Goal: Obtain resource: Obtain resource

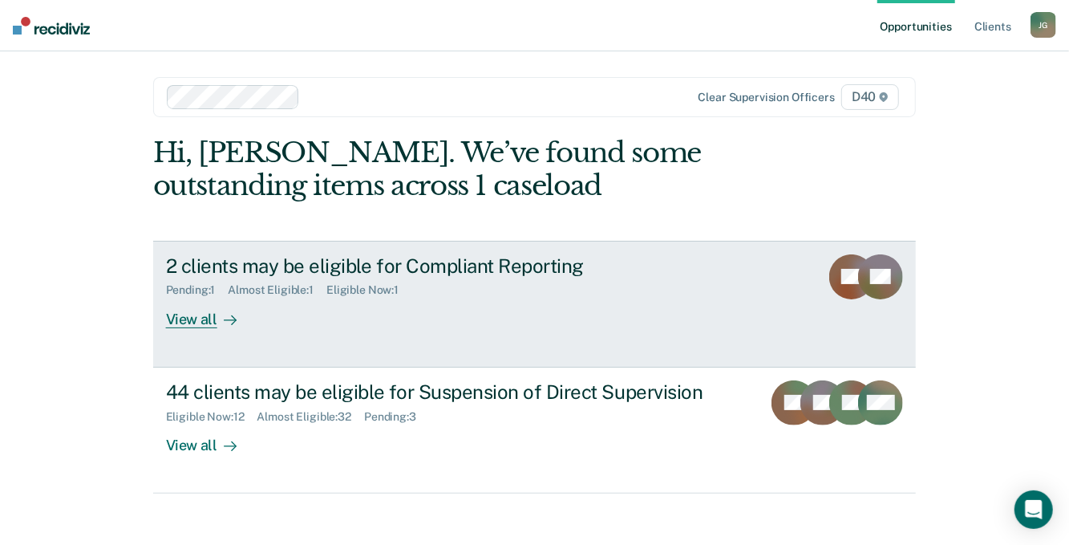
click at [184, 319] on div "View all" at bounding box center [211, 312] width 90 height 31
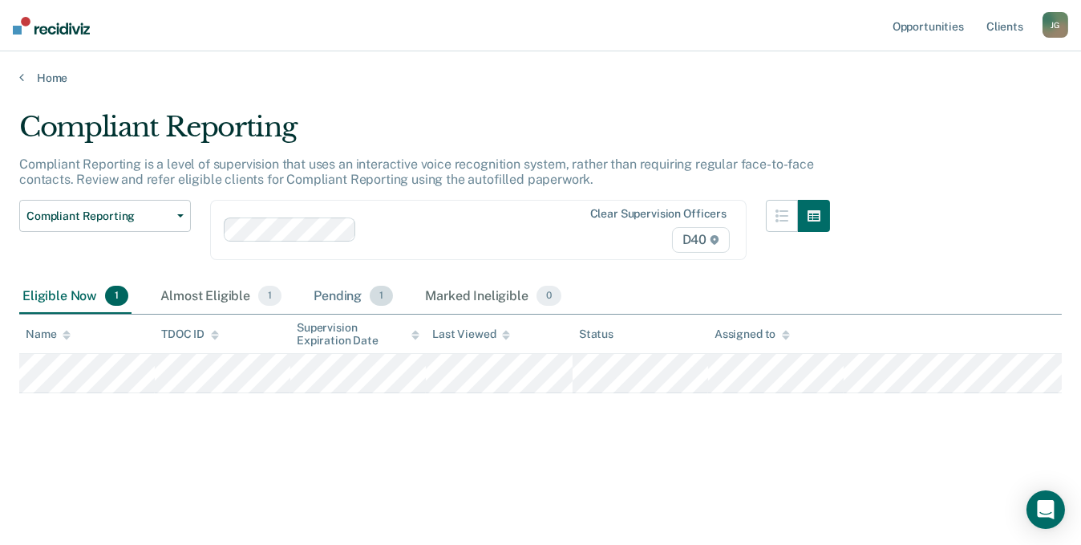
click at [330, 289] on div "Pending 1" at bounding box center [353, 296] width 86 height 35
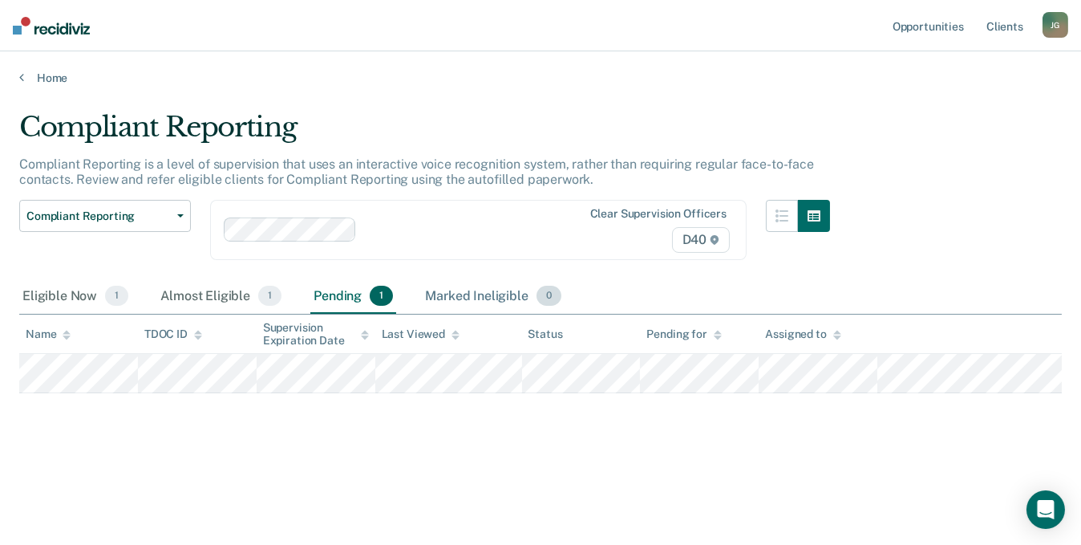
click at [464, 290] on div "Marked Ineligible 0" at bounding box center [493, 296] width 143 height 35
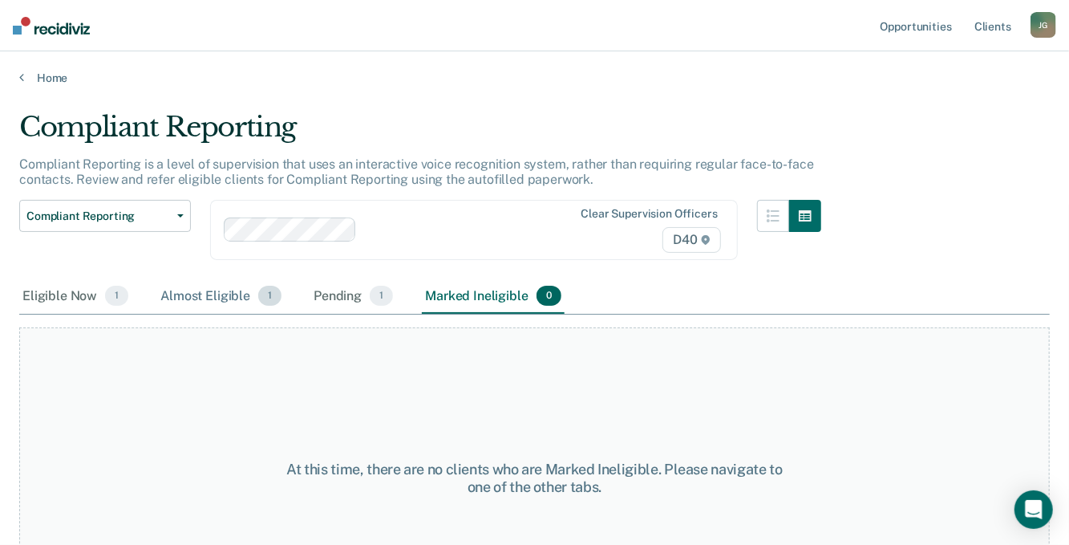
click at [213, 292] on div "Almost Eligible 1" at bounding box center [221, 296] width 128 height 35
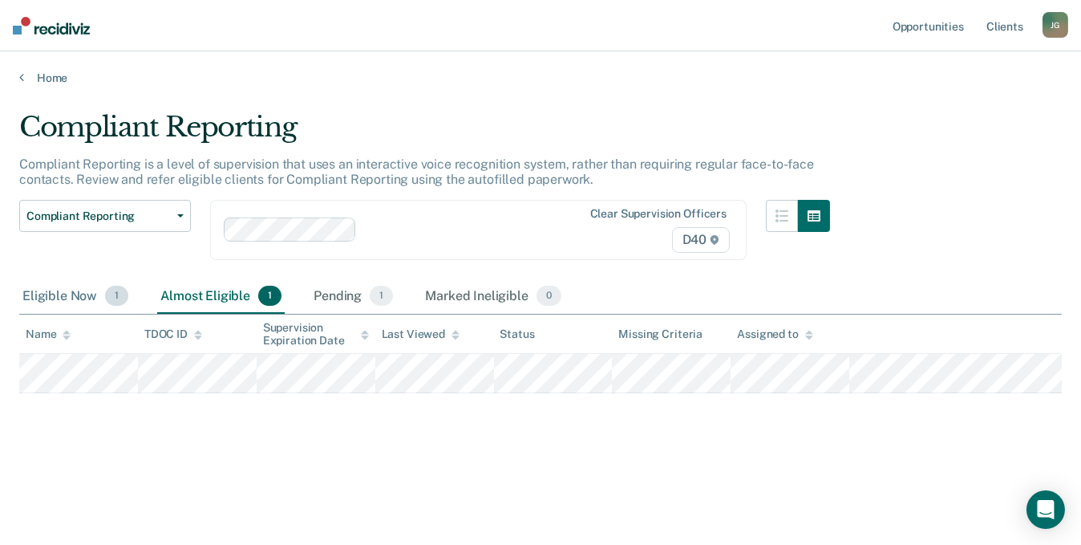
click at [51, 294] on div "Eligible Now 1" at bounding box center [75, 296] width 112 height 35
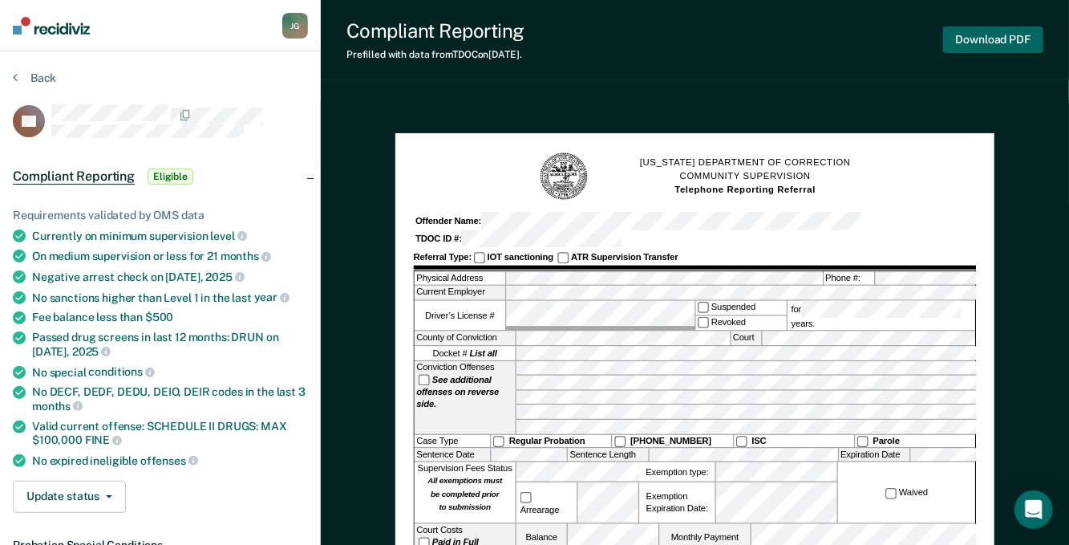
click at [999, 37] on button "Download PDF" at bounding box center [993, 39] width 100 height 26
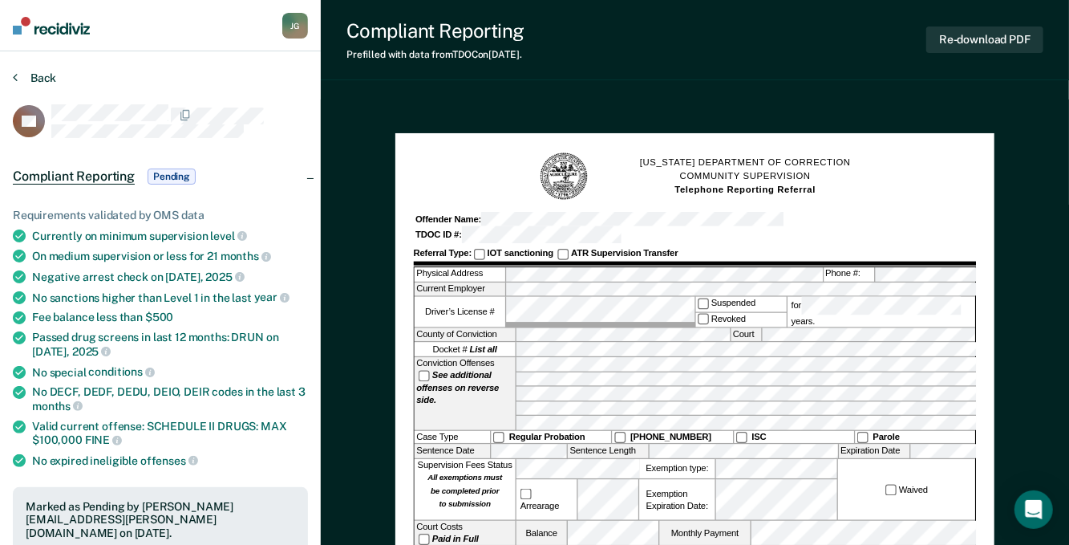
click at [31, 74] on button "Back" at bounding box center [34, 78] width 43 height 14
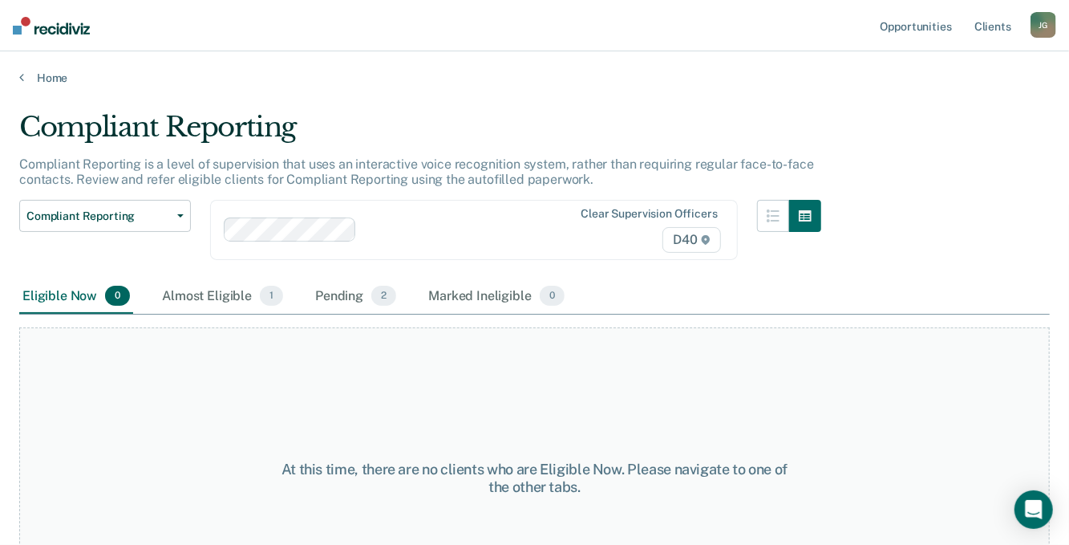
click at [56, 296] on div "Eligible Now 0" at bounding box center [76, 296] width 114 height 35
click at [186, 290] on div "Almost Eligible 1" at bounding box center [223, 296] width 128 height 35
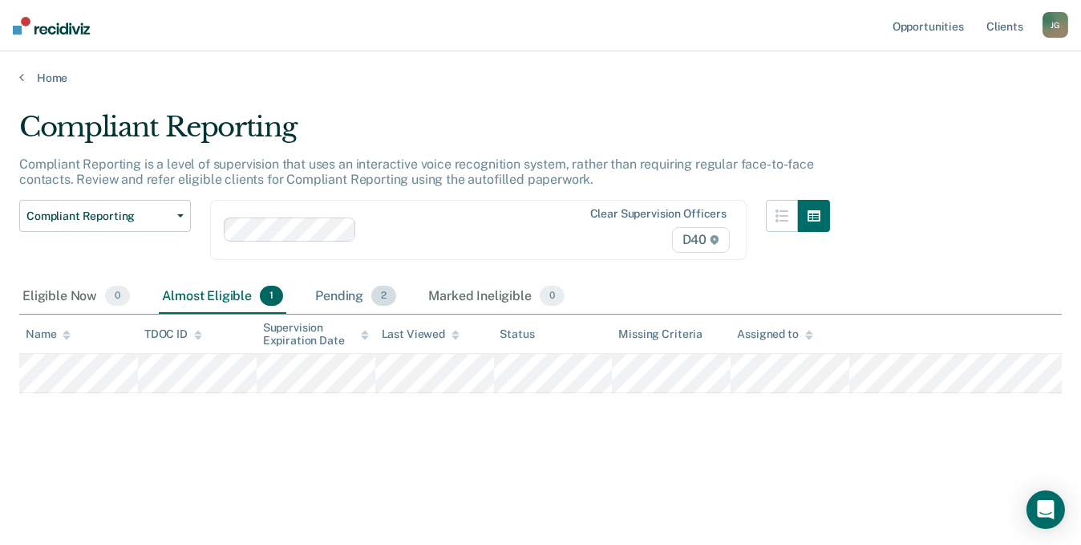
click at [340, 290] on div "Pending 2" at bounding box center [355, 296] width 87 height 35
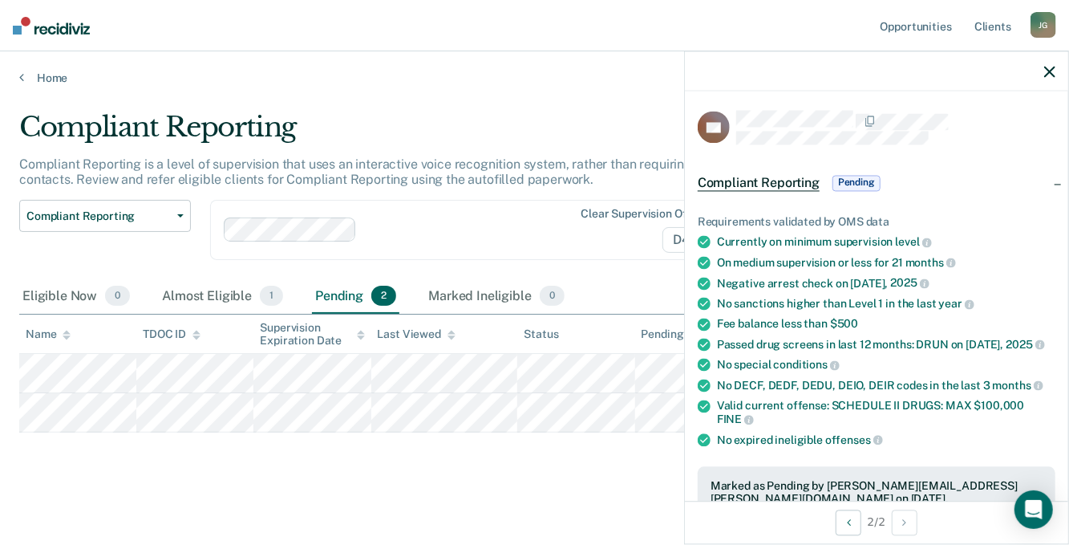
click at [612, 101] on main "Compliant Reporting Compliant Reporting is a level of supervision that uses an …" at bounding box center [534, 314] width 1069 height 458
click at [279, 25] on nav "Opportunities Client s Jason St Germaine J G Profile How it works Log Out" at bounding box center [534, 25] width 1069 height 51
click at [1046, 64] on button "button" at bounding box center [1049, 71] width 11 height 14
